Goal: Transaction & Acquisition: Subscribe to service/newsletter

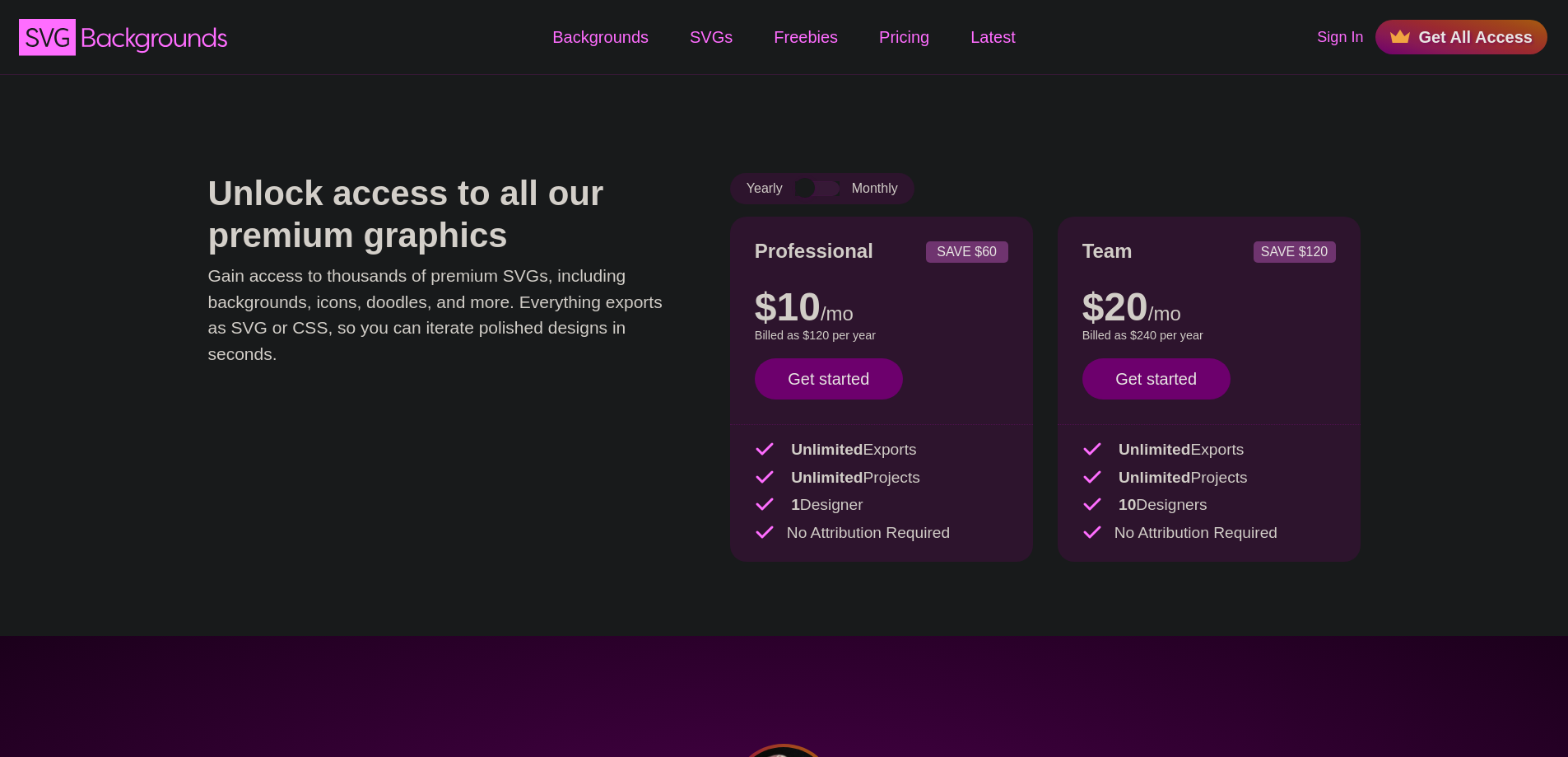
click at [770, 191] on div "Yearly Monthly" at bounding box center [823, 189] width 185 height 31
drag, startPoint x: 770, startPoint y: 241, endPoint x: 967, endPoint y: 571, distance: 384.3
click at [967, 571] on div "Professional SAVE $60 $10 /mo $15 /mo Billed as $120 per year Save $60 with ann…" at bounding box center [1045, 401] width 630 height 369
drag, startPoint x: 1251, startPoint y: 508, endPoint x: 1116, endPoint y: 508, distance: 135.0
click at [1116, 508] on p "10 Designers" at bounding box center [1209, 505] width 253 height 24
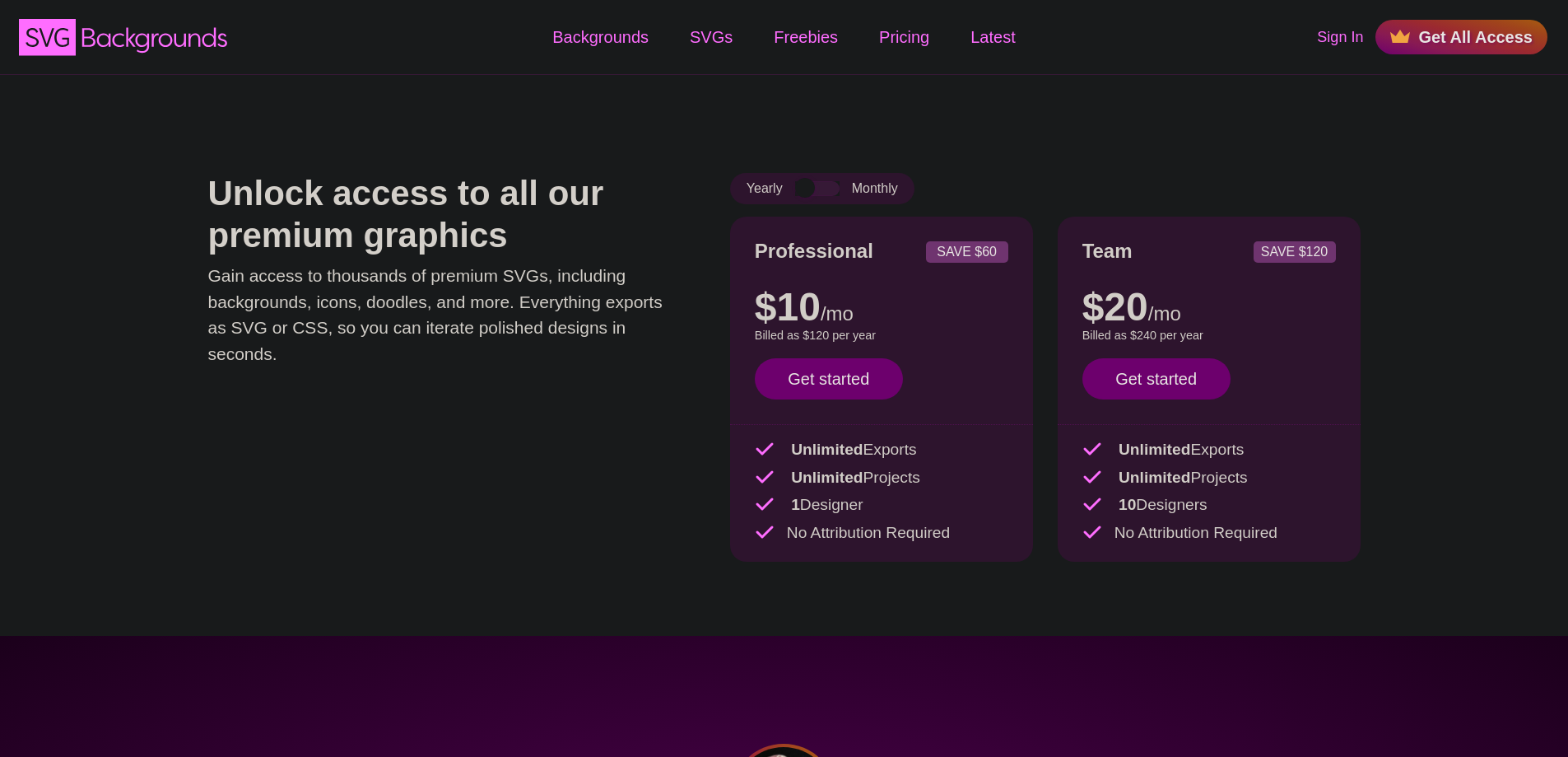
click at [1269, 508] on p "10 Designers" at bounding box center [1209, 505] width 253 height 24
drag, startPoint x: 947, startPoint y: 526, endPoint x: 744, endPoint y: 231, distance: 358.1
click at [744, 231] on div "Professional SAVE $60 $10 /mo $15 /mo Billed as $120 per year Save $60 with ann…" at bounding box center [882, 388] width 303 height 345
click at [571, 403] on div "Unlock access to all our premium graphics Gain access to thousands of premium S…" at bounding box center [445, 380] width 472 height 413
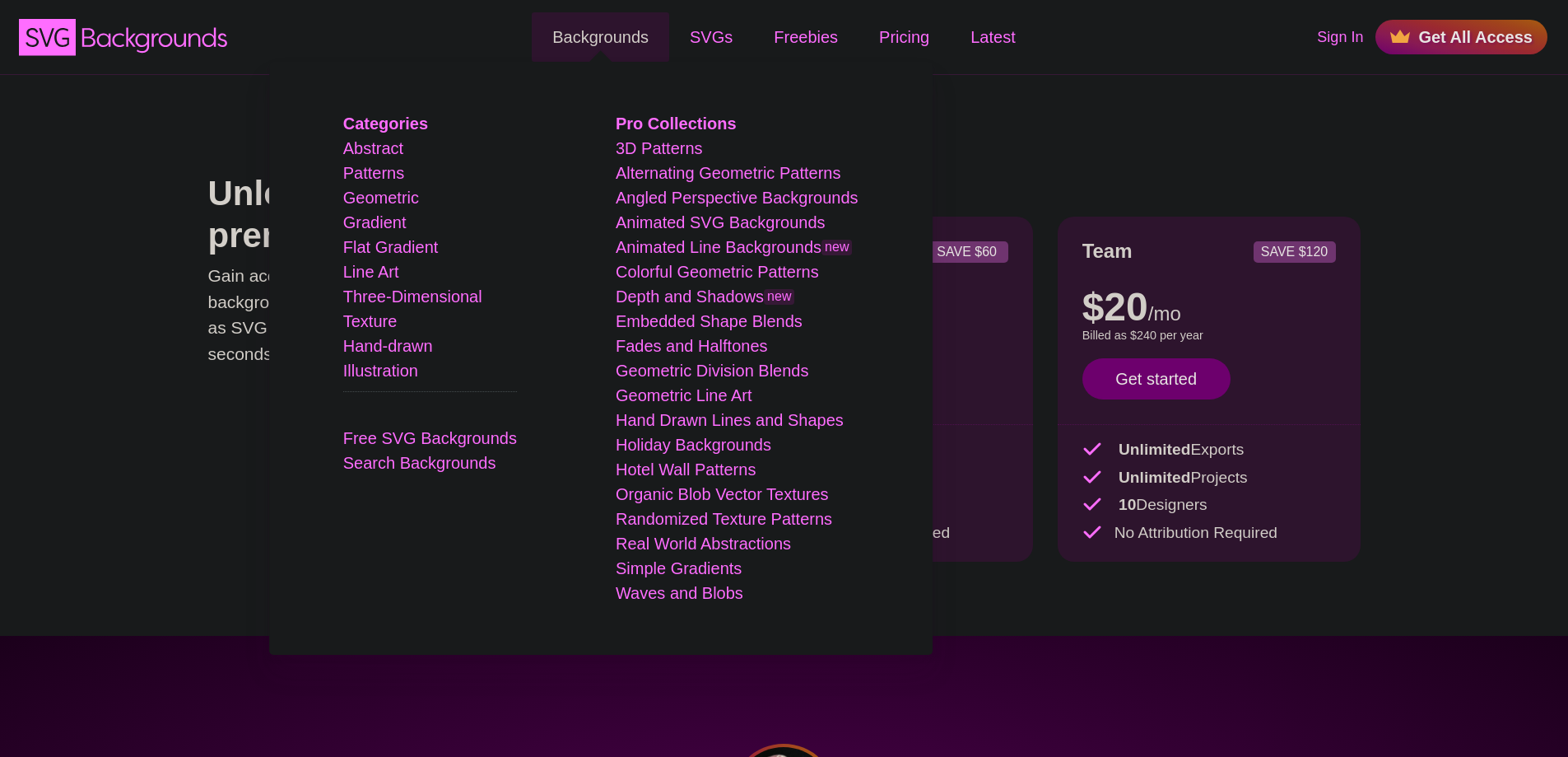
click at [593, 44] on link "Backgrounds" at bounding box center [601, 37] width 137 height 50
